Goal: Download file/media

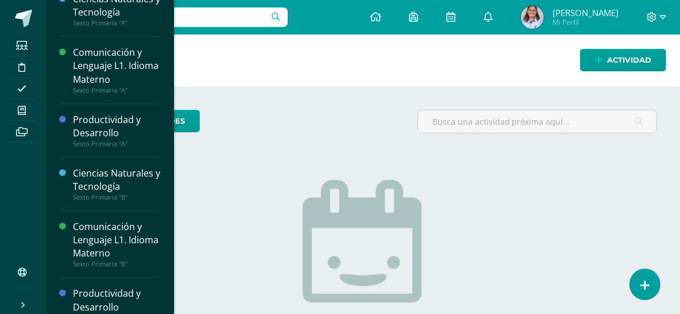
scroll to position [74, 0]
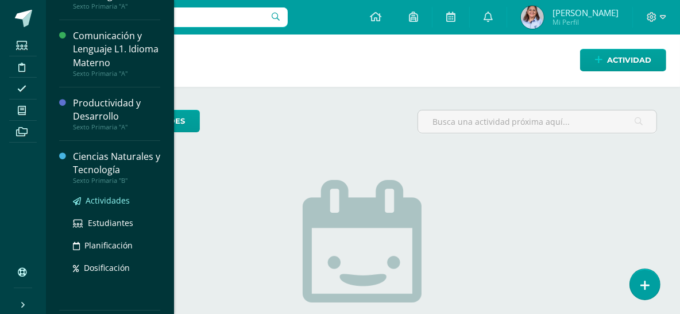
click at [106, 197] on span "Actividades" at bounding box center [108, 200] width 44 height 11
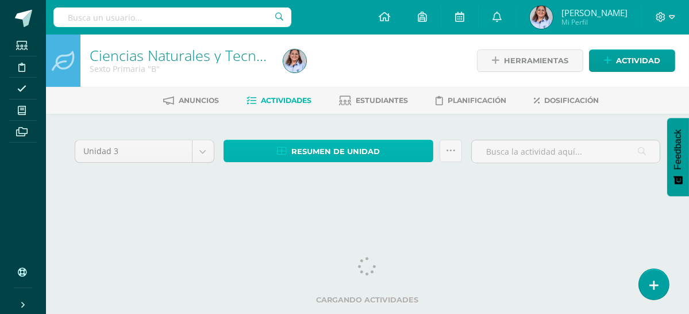
click at [321, 145] on span "Resumen de unidad" at bounding box center [335, 151] width 89 height 21
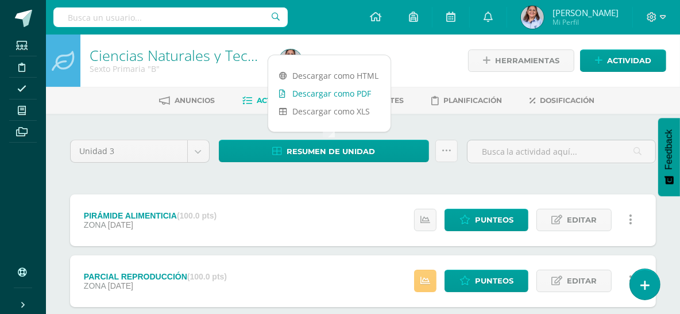
click at [342, 93] on link "Descargar como PDF" at bounding box center [329, 93] width 122 height 18
